Goal: Use online tool/utility

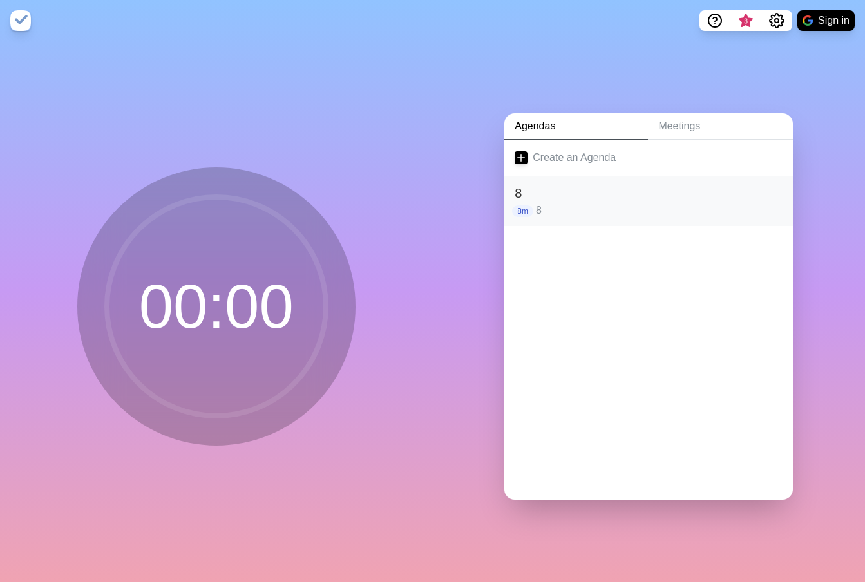
click at [601, 203] on p "8" at bounding box center [659, 210] width 247 height 15
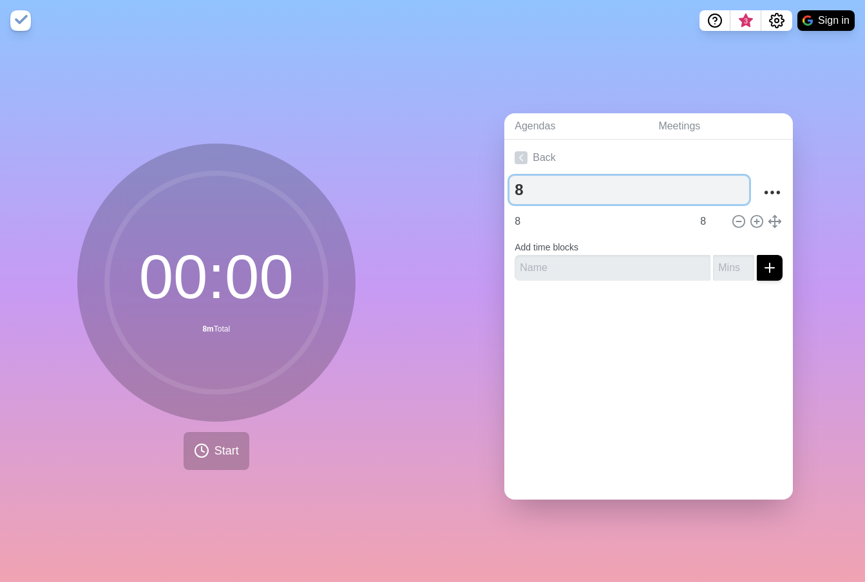
click at [535, 187] on textarea "8" at bounding box center [629, 190] width 240 height 28
type textarea "15"
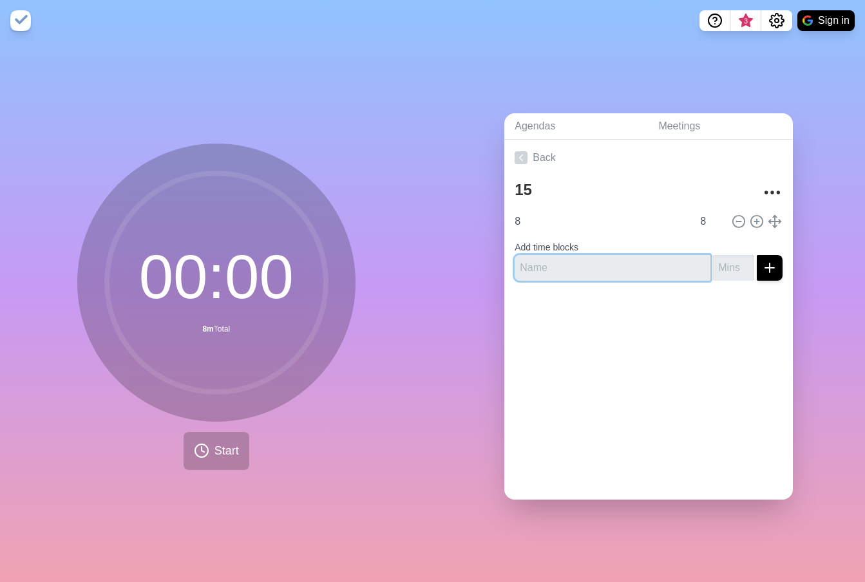
click at [536, 255] on input "text" at bounding box center [613, 268] width 196 height 26
click at [536, 242] on label "Add time blocks" at bounding box center [547, 247] width 64 height 10
click at [535, 234] on form "Add time blocks" at bounding box center [649, 257] width 268 height 46
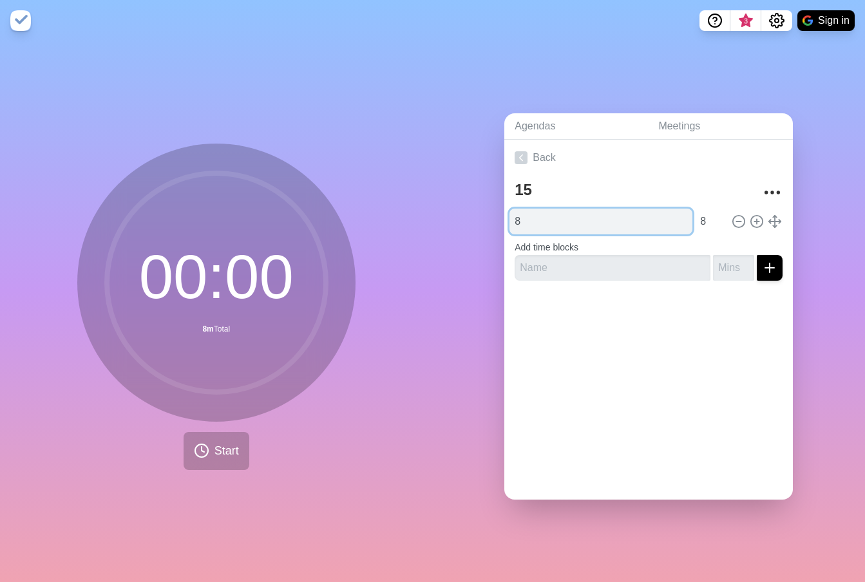
click at [529, 217] on input "8" at bounding box center [600, 222] width 183 height 26
type input "15"
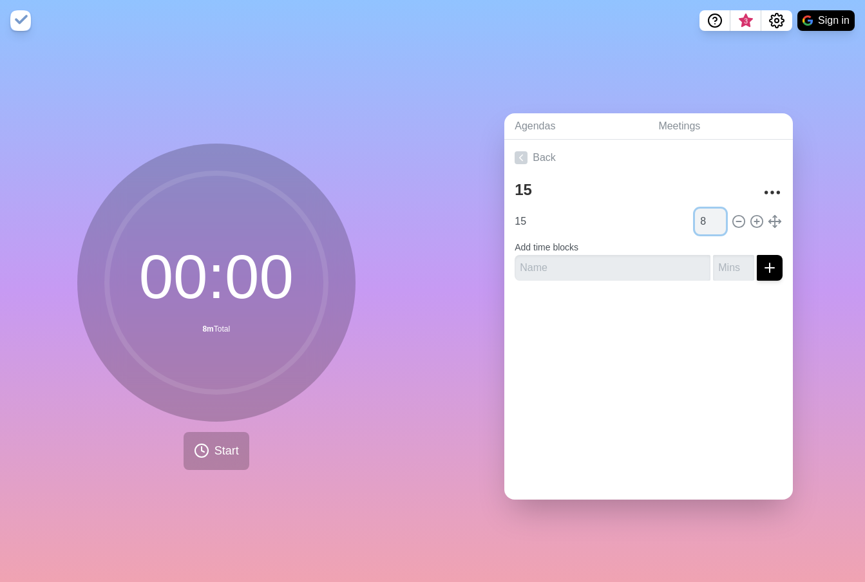
click at [695, 219] on input "8" at bounding box center [710, 222] width 31 height 26
type input "15"
click at [207, 454] on button "Start" at bounding box center [217, 451] width 66 height 38
